Goal: Task Accomplishment & Management: Use online tool/utility

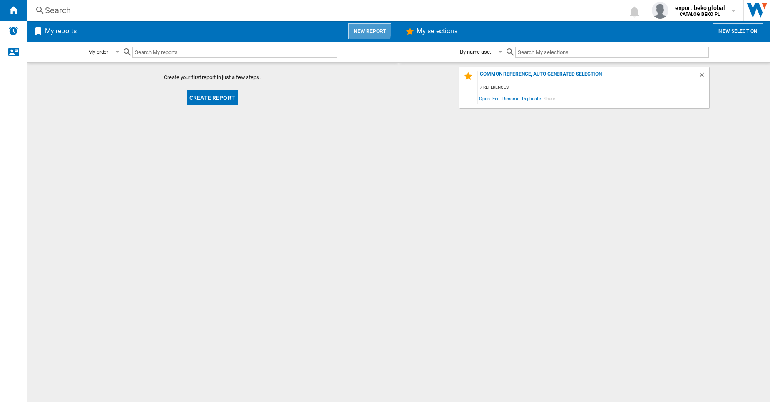
click at [366, 29] on button "New report" at bounding box center [370, 31] width 43 height 16
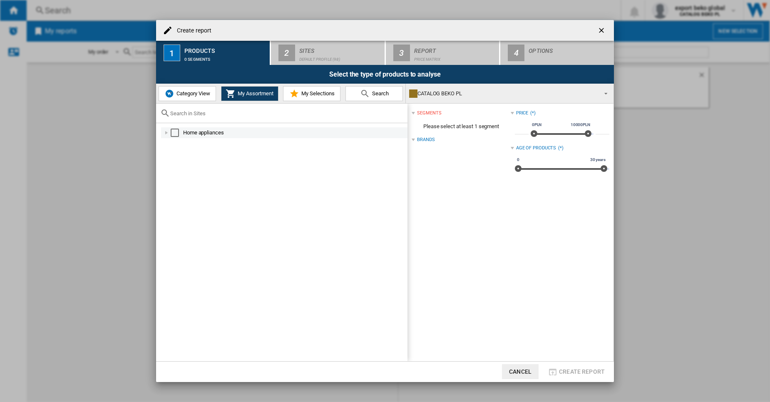
click at [169, 137] on div at bounding box center [166, 133] width 8 height 8
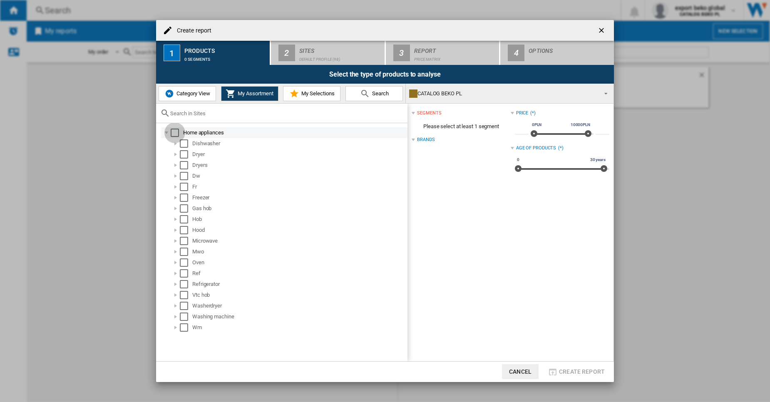
click at [176, 130] on div "Select" at bounding box center [175, 133] width 8 height 8
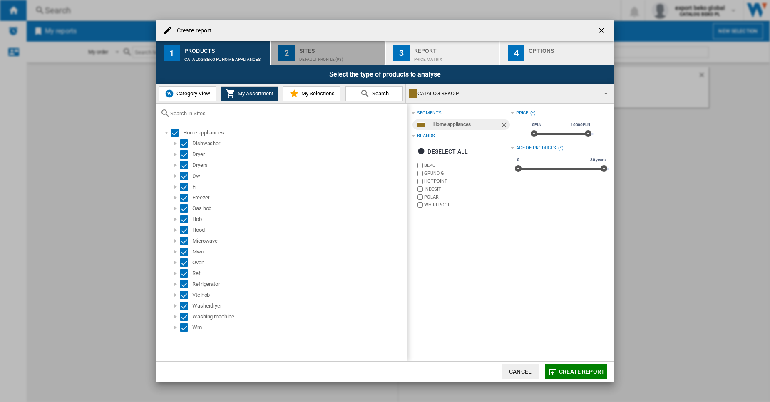
click at [304, 61] on div "Default profile (98)" at bounding box center [340, 57] width 82 height 9
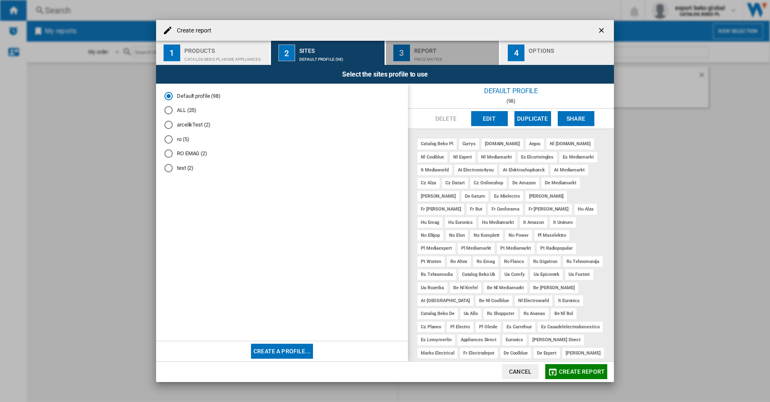
click at [431, 50] on div "Report" at bounding box center [455, 48] width 82 height 9
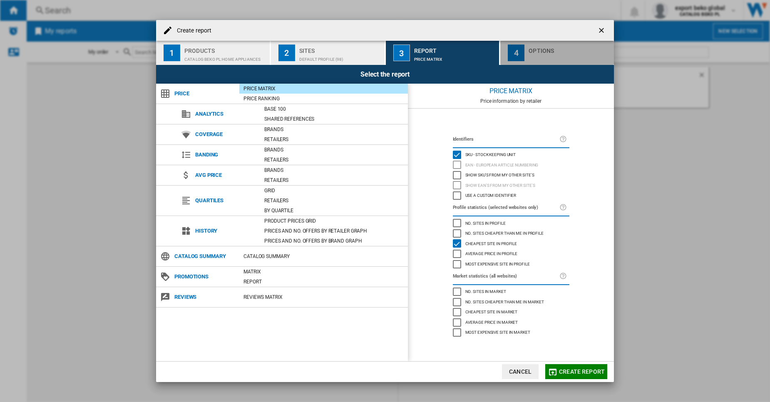
click at [516, 61] on div "4" at bounding box center [516, 53] width 17 height 17
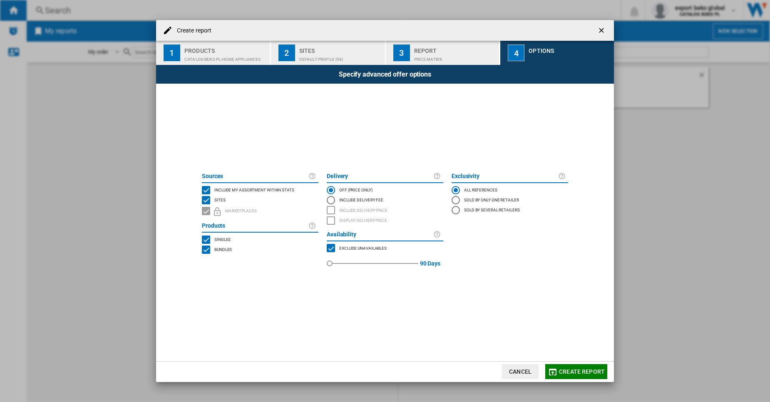
click at [471, 65] on div "Specify advanced offer options" at bounding box center [385, 74] width 458 height 19
click at [424, 54] on div "Price Matrix" at bounding box center [455, 57] width 82 height 9
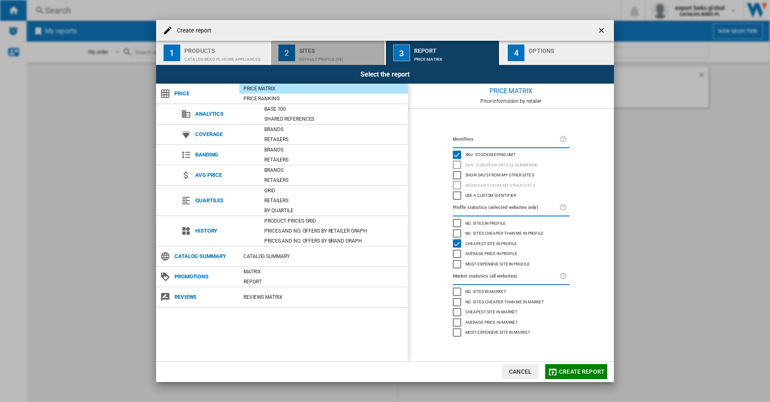
click at [348, 58] on div "Default profile (98)" at bounding box center [340, 57] width 82 height 9
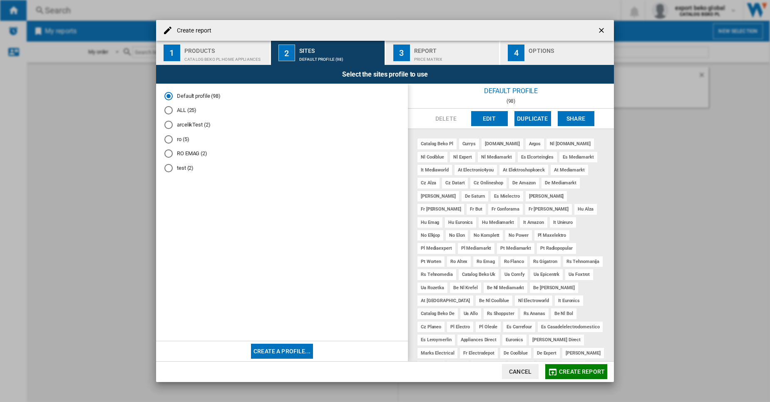
click at [234, 43] on button "1 Products CATALOG BEKO PL:Home appliances" at bounding box center [213, 53] width 115 height 24
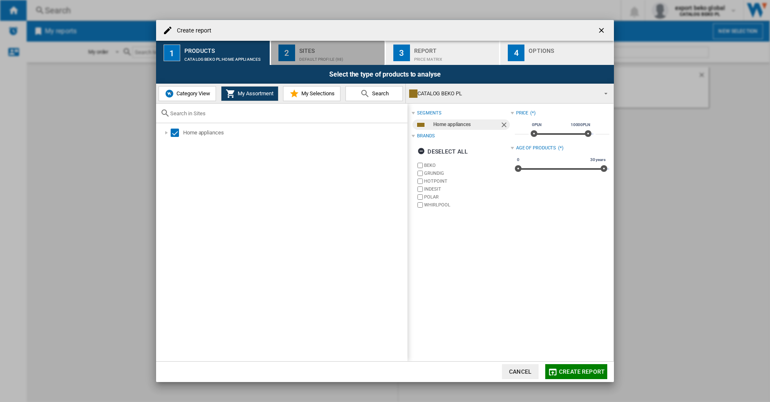
click at [359, 60] on div "Default profile (98)" at bounding box center [340, 57] width 82 height 9
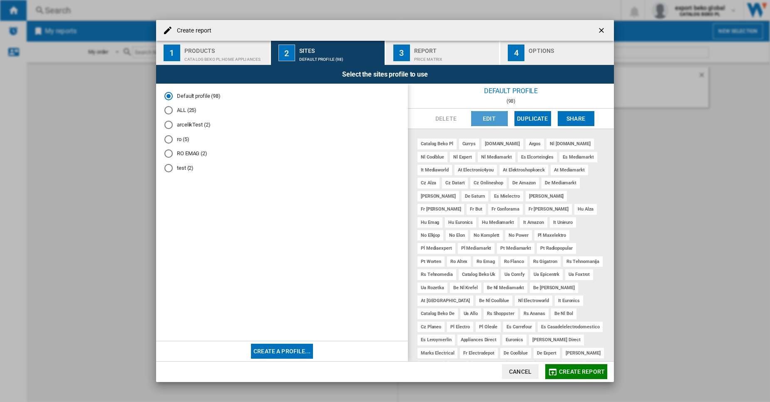
click at [490, 120] on button "Edit" at bounding box center [489, 118] width 37 height 15
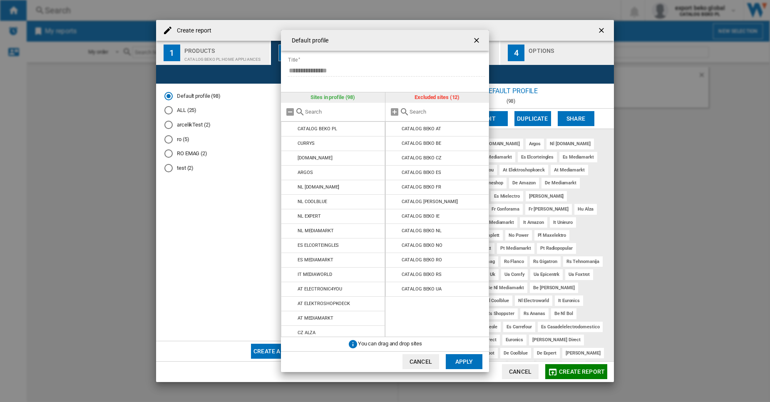
click at [349, 110] on input "text" at bounding box center [343, 112] width 76 height 6
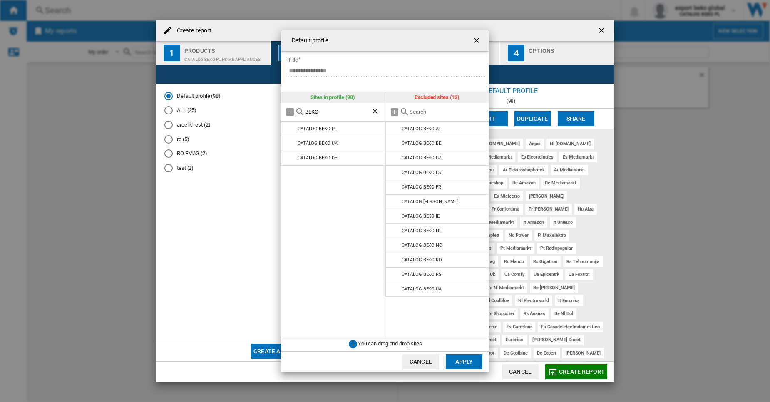
type input "BEKO"
click at [482, 37] on ng-md-icon "getI18NText('BUTTONS.CLOSE_DIALOG')" at bounding box center [478, 41] width 10 height 10
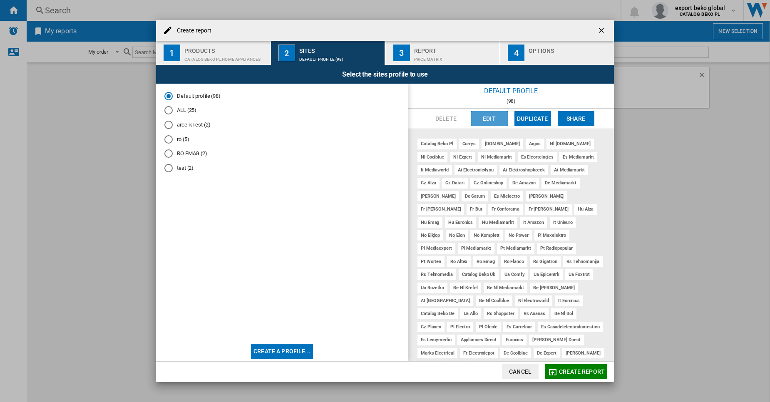
click at [496, 121] on button "Edit" at bounding box center [489, 118] width 37 height 15
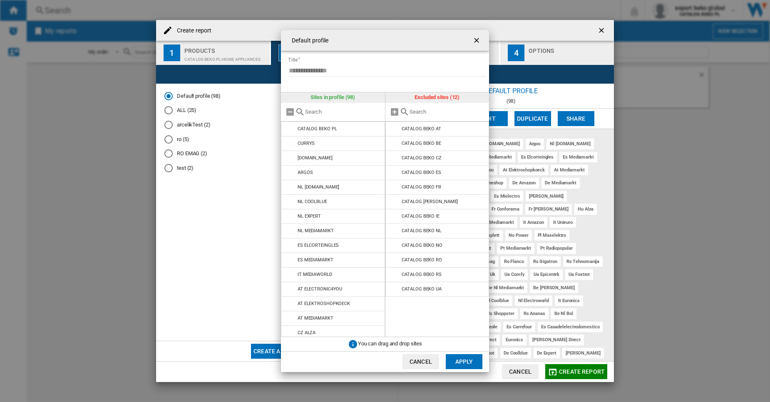
click at [324, 115] on input "{{::title}} {{::getI18NText('BUTTONS.CANCEL')}} ..." at bounding box center [343, 112] width 76 height 6
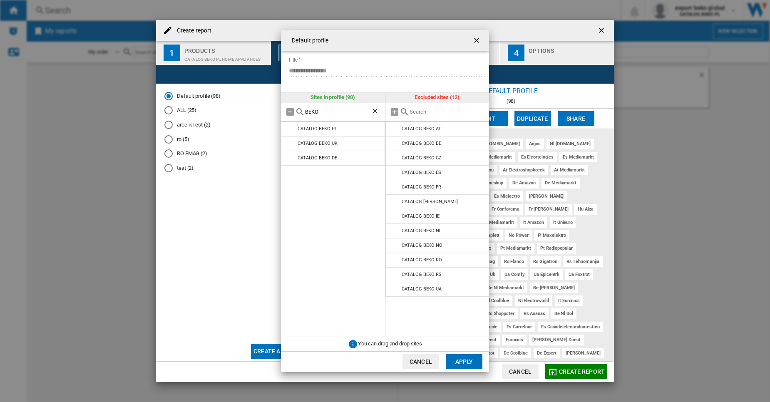
type input "BEKO"
